Goal: Information Seeking & Learning: Check status

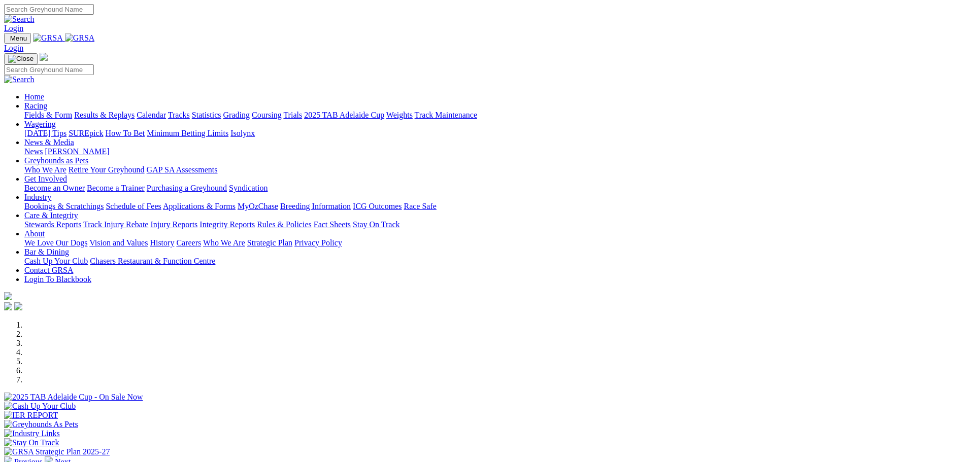
scroll to position [254, 0]
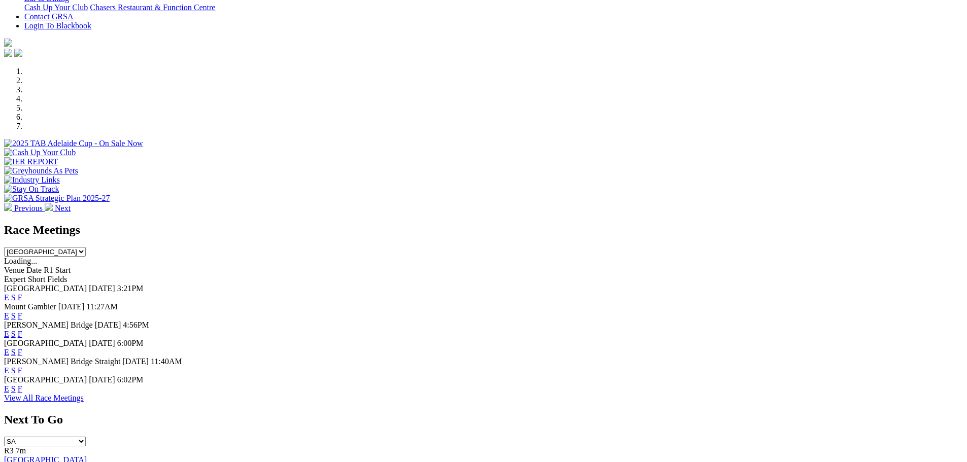
click at [22, 391] on link "F" at bounding box center [20, 389] width 5 height 9
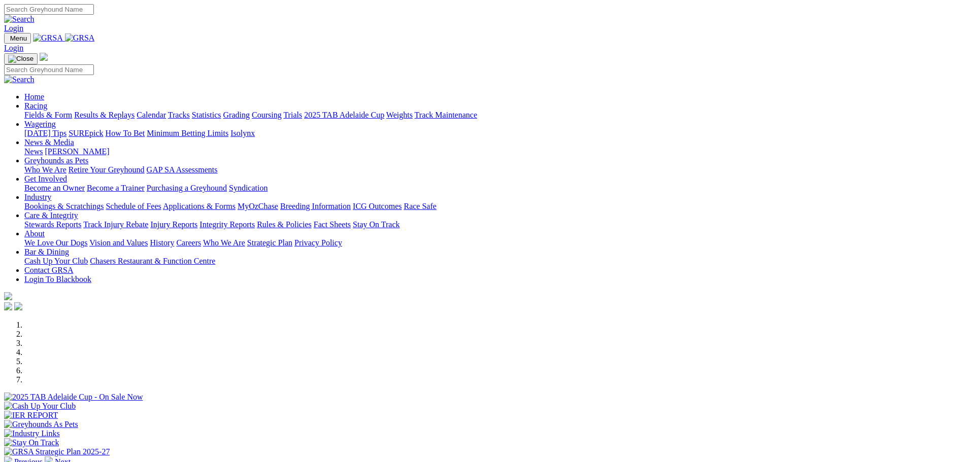
scroll to position [254, 0]
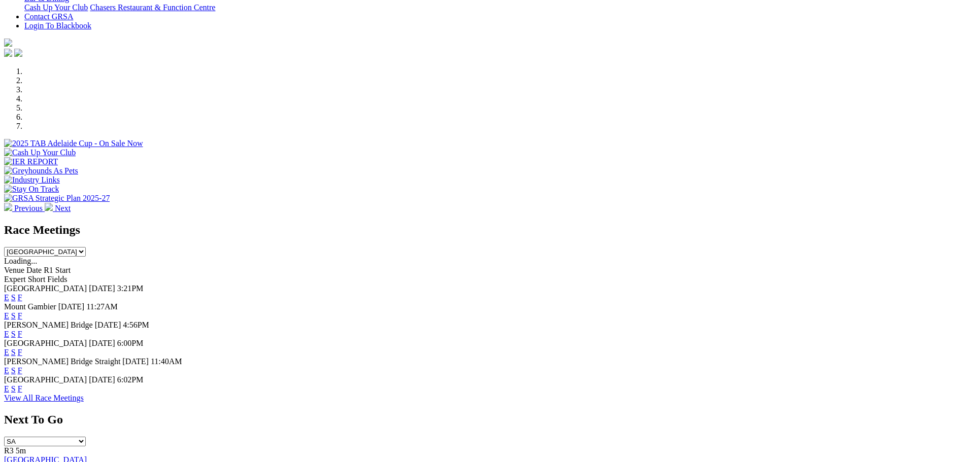
click at [22, 390] on link "F" at bounding box center [20, 389] width 5 height 9
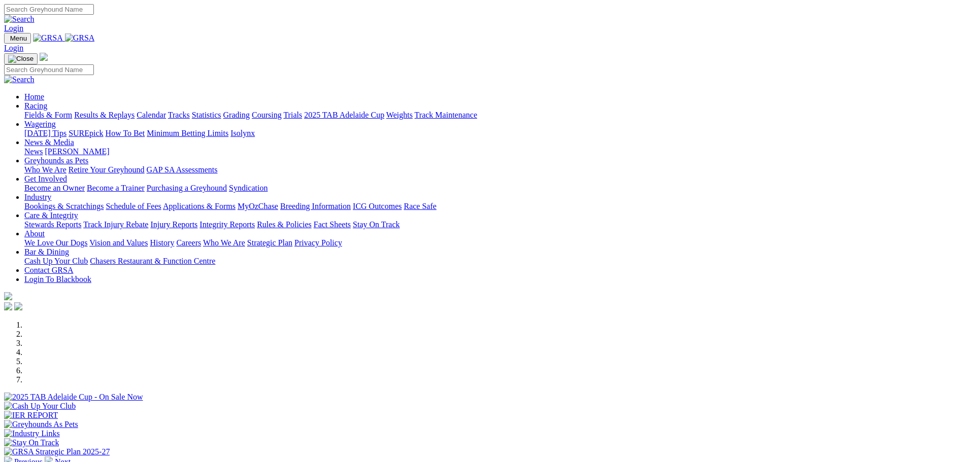
click at [134, 111] on link "Results & Replays" at bounding box center [104, 115] width 60 height 9
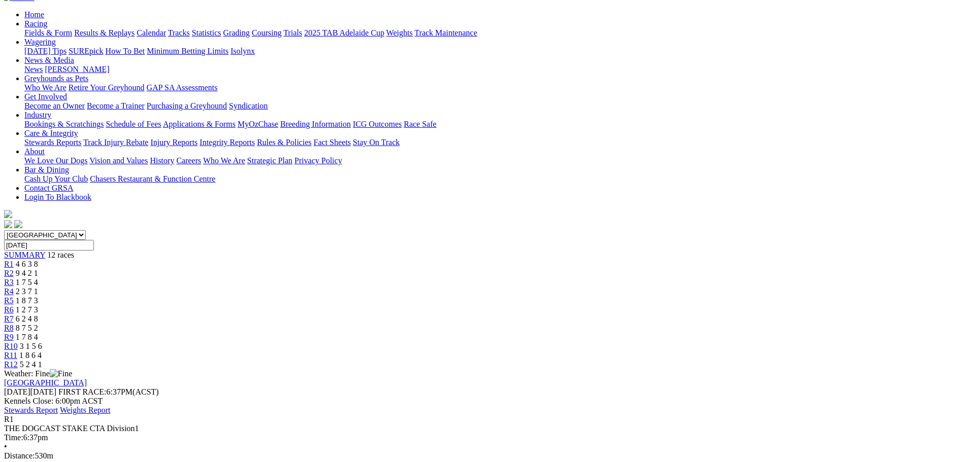
scroll to position [101, 0]
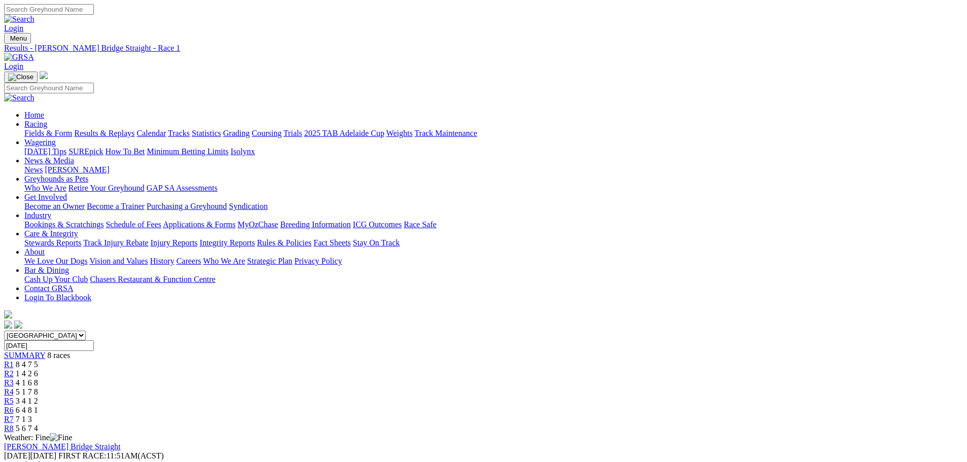
click at [134, 129] on link "Results & Replays" at bounding box center [104, 133] width 60 height 9
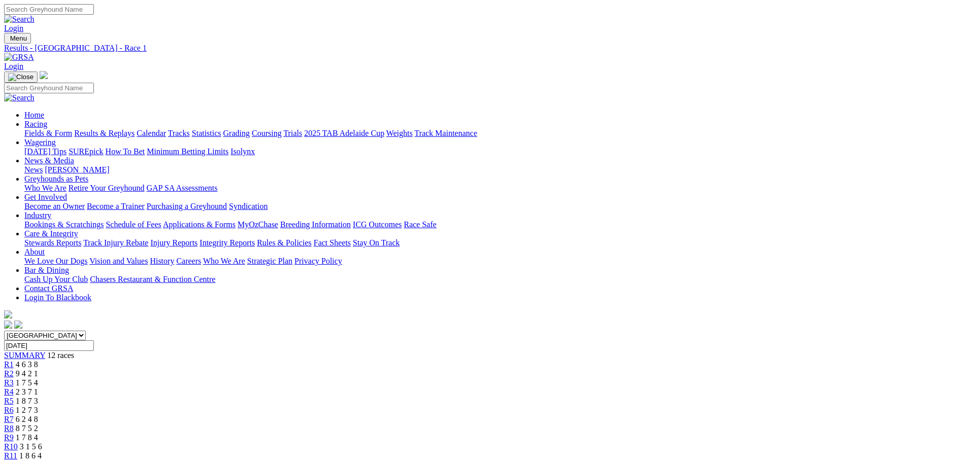
click at [18, 442] on span "R10" at bounding box center [11, 446] width 14 height 9
